Goal: Check status: Check status

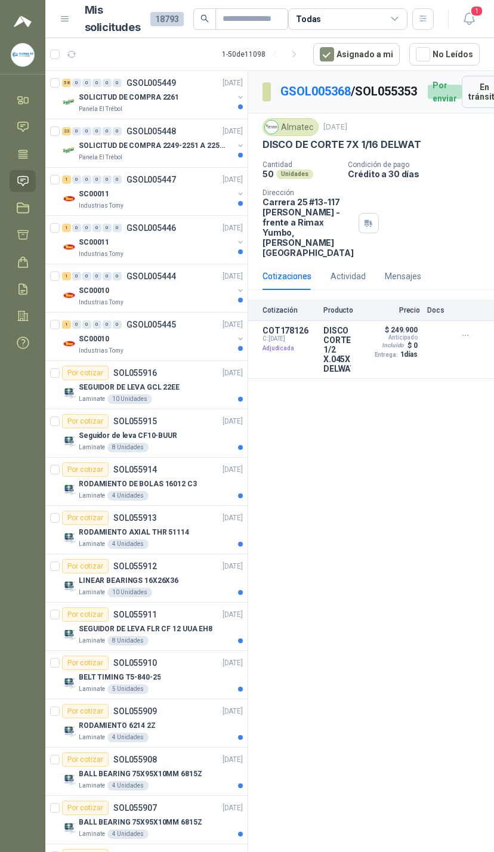
scroll to position [-27, -10]
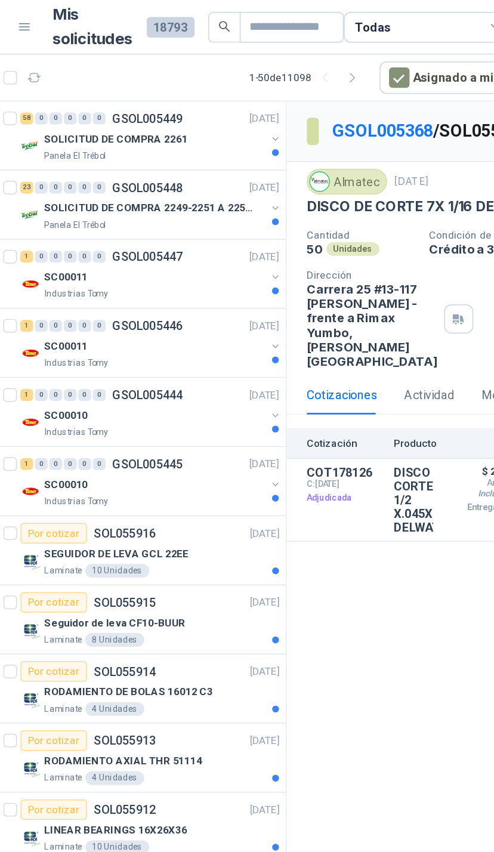
click at [180, 101] on div "SOLICITUD DE COMPRA 2261" at bounding box center [156, 97] width 155 height 14
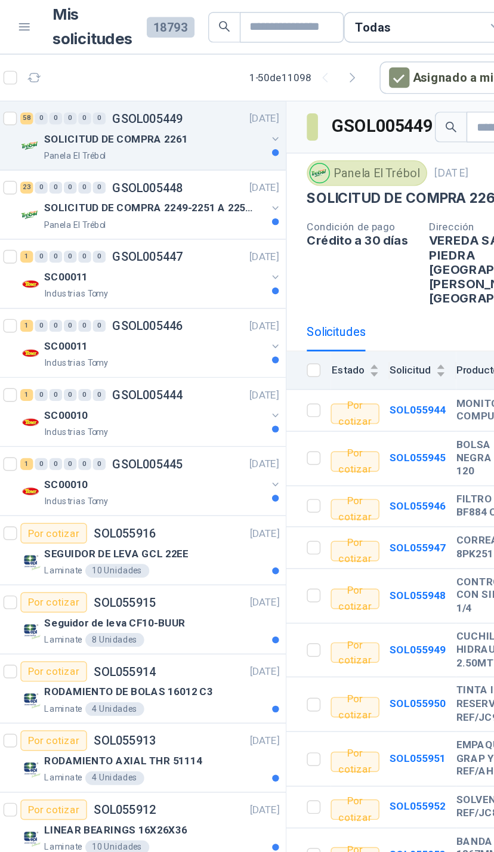
click at [184, 104] on div "Panela El Trébol" at bounding box center [156, 109] width 155 height 10
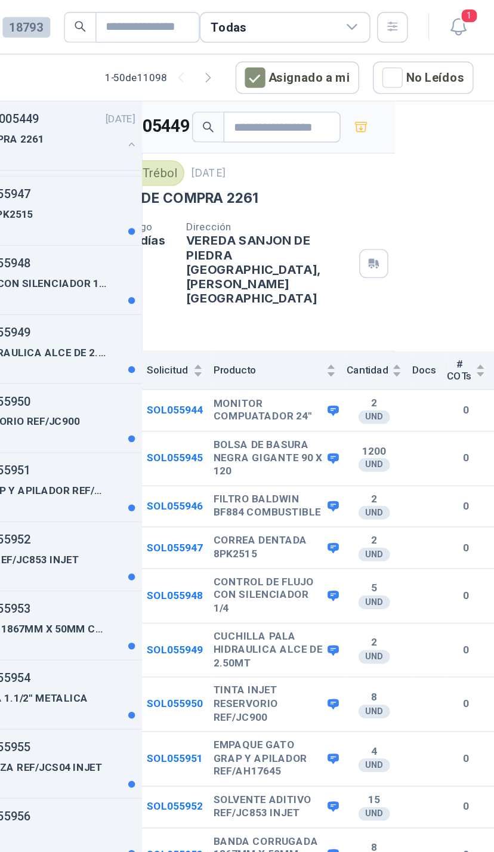
scroll to position [140, 0]
click at [462, 13] on icon "button" at bounding box center [469, 18] width 15 height 15
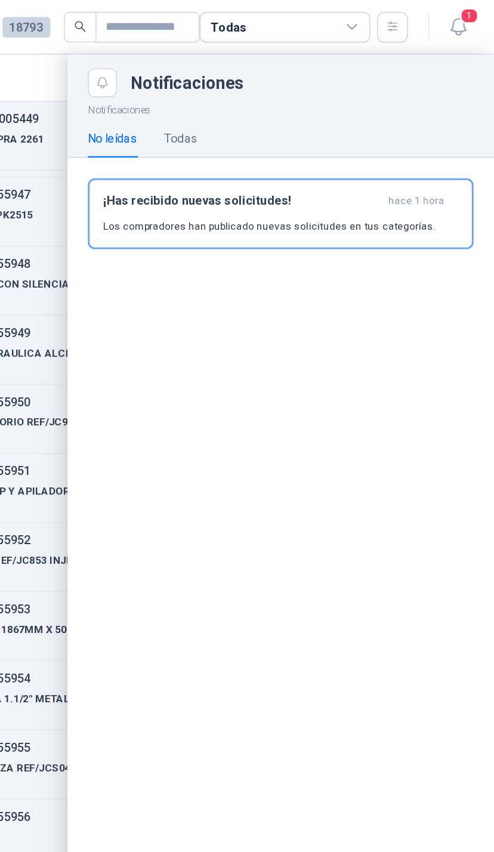
click at [390, 19] on icon at bounding box center [395, 19] width 11 height 11
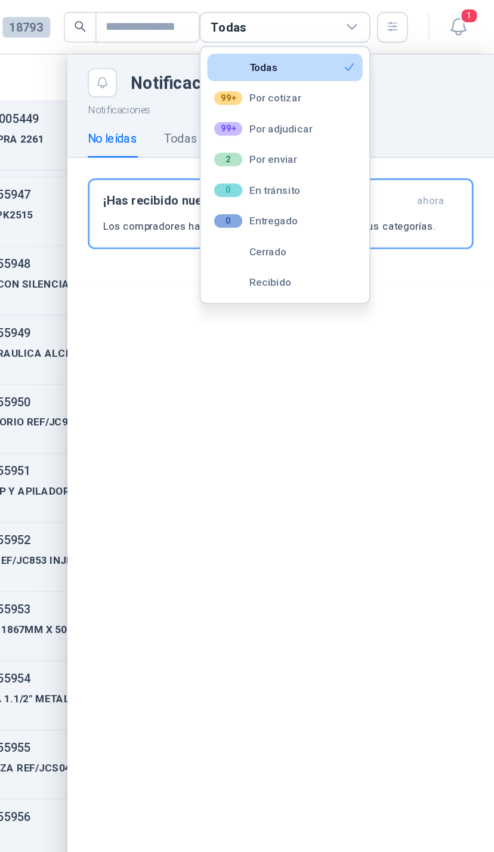
click at [294, 87] on button "99+ Por adjudicar" at bounding box center [348, 90] width 109 height 19
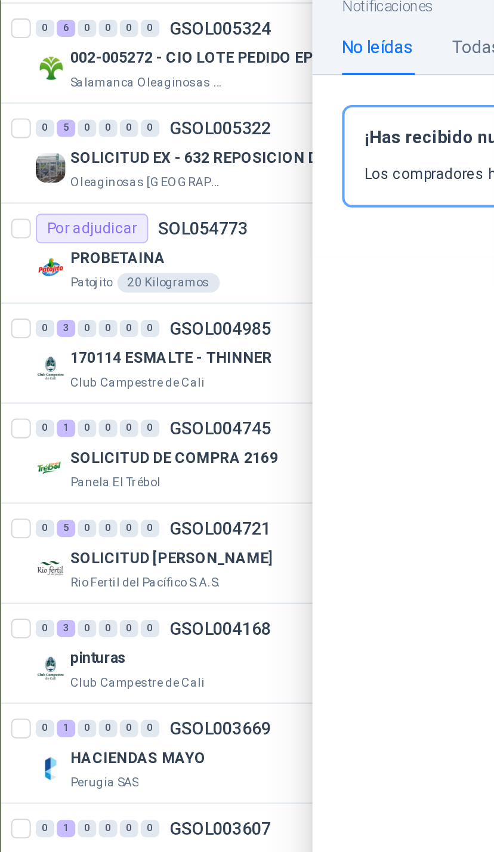
click at [125, 38] on div at bounding box center [269, 445] width 449 height 814
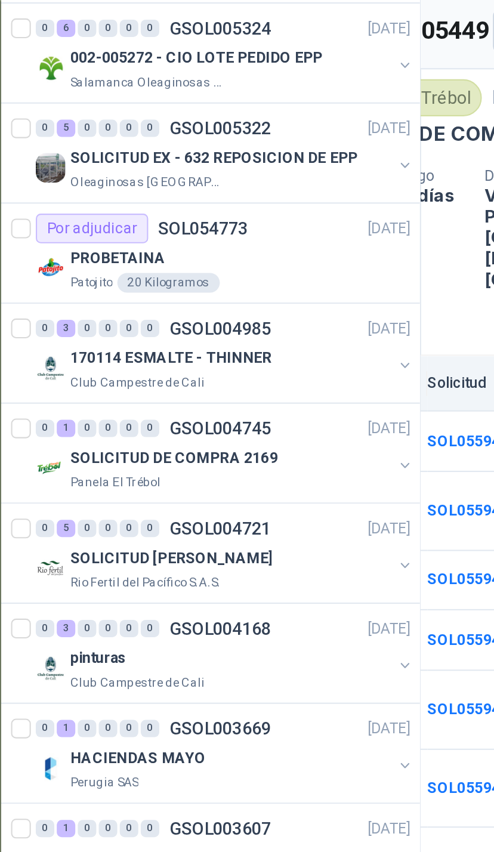
click at [187, 95] on div "002-005272 - CIO LOTE PEDIDO EPP" at bounding box center [156, 102] width 155 height 14
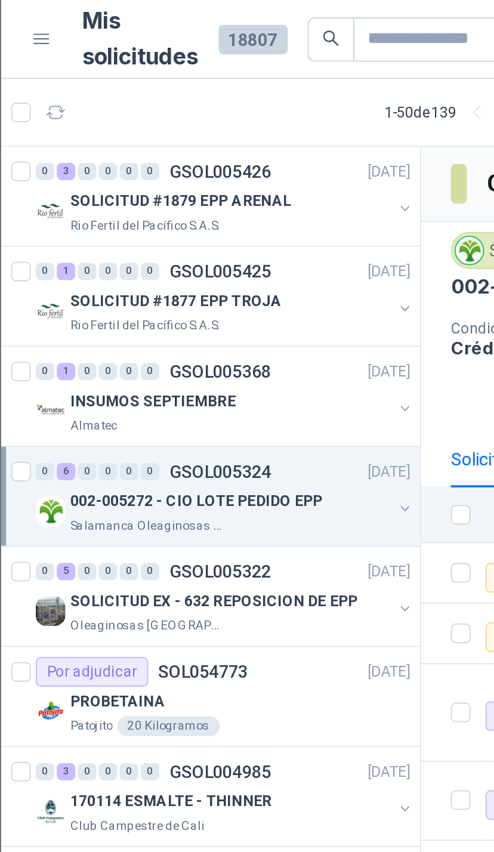
click at [236, 194] on button "button" at bounding box center [241, 198] width 10 height 10
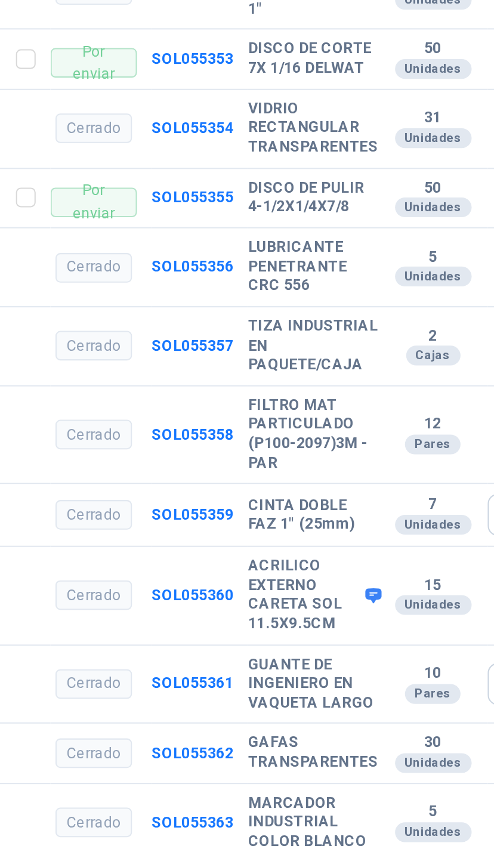
scroll to position [139, 0]
